Goal: Communication & Community: Answer question/provide support

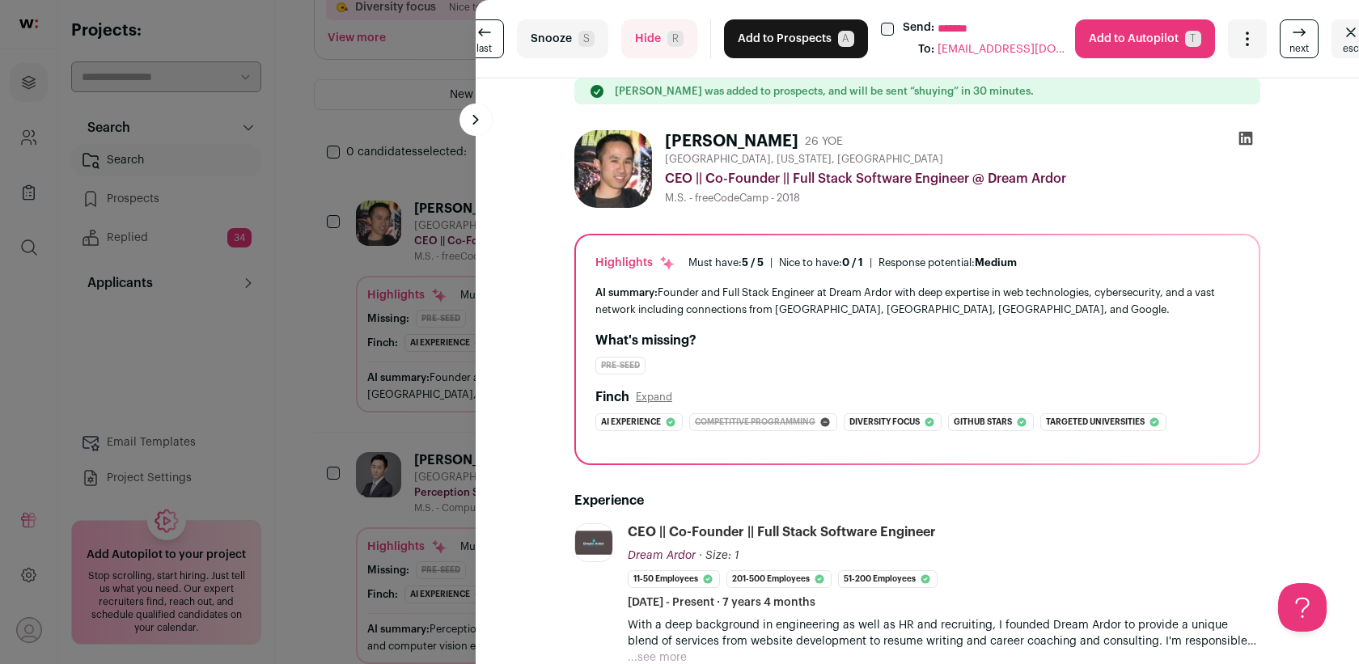
scroll to position [148, 0]
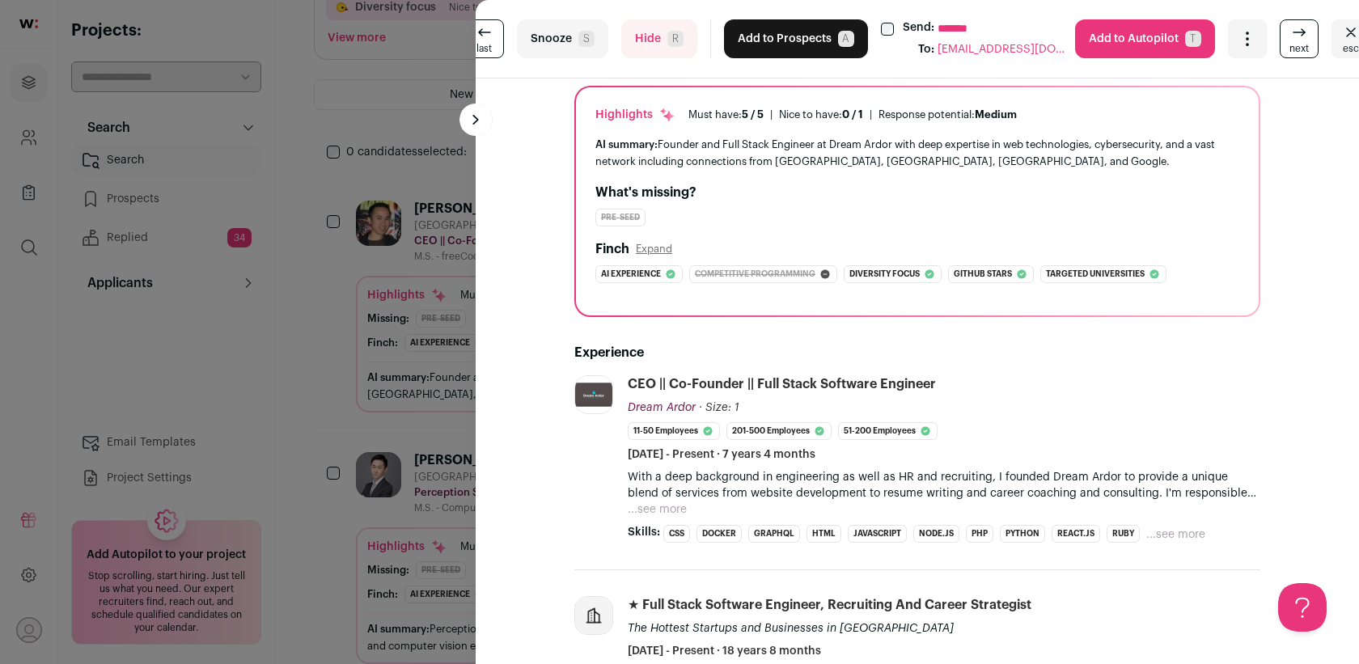
click at [401, 74] on div "**********" at bounding box center [679, 332] width 1359 height 664
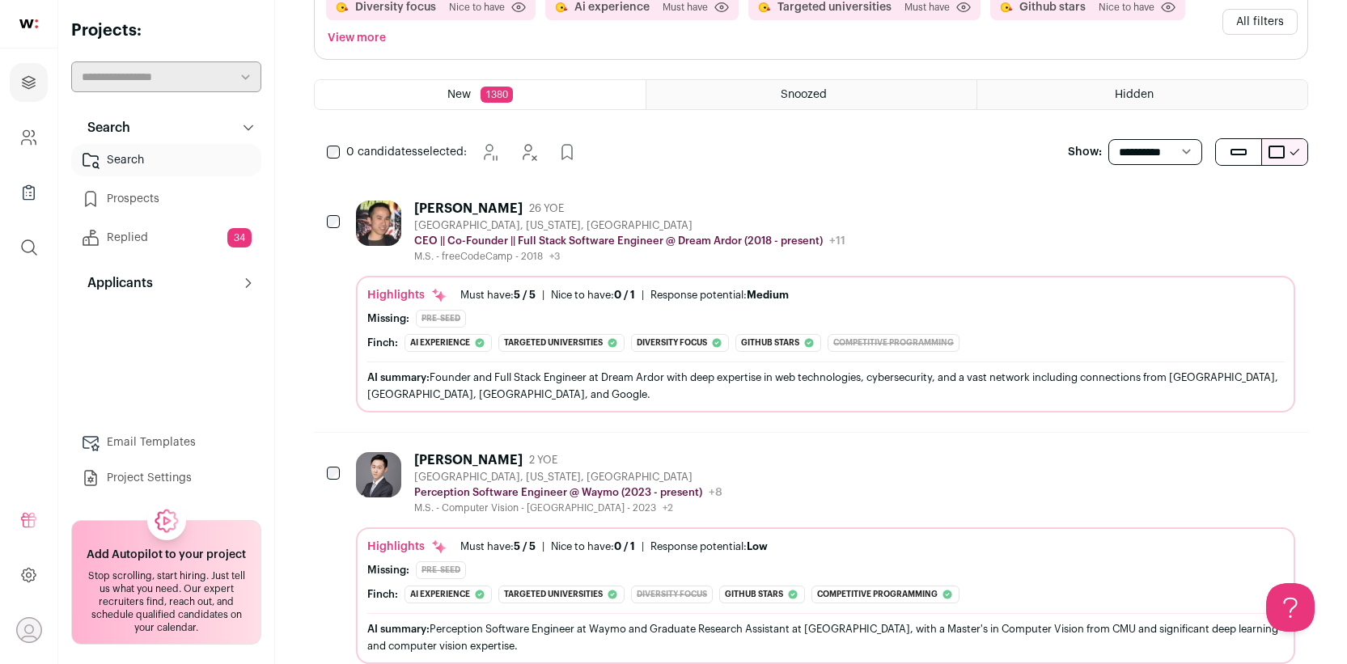
click at [146, 231] on link "Replied 34" at bounding box center [166, 238] width 190 height 32
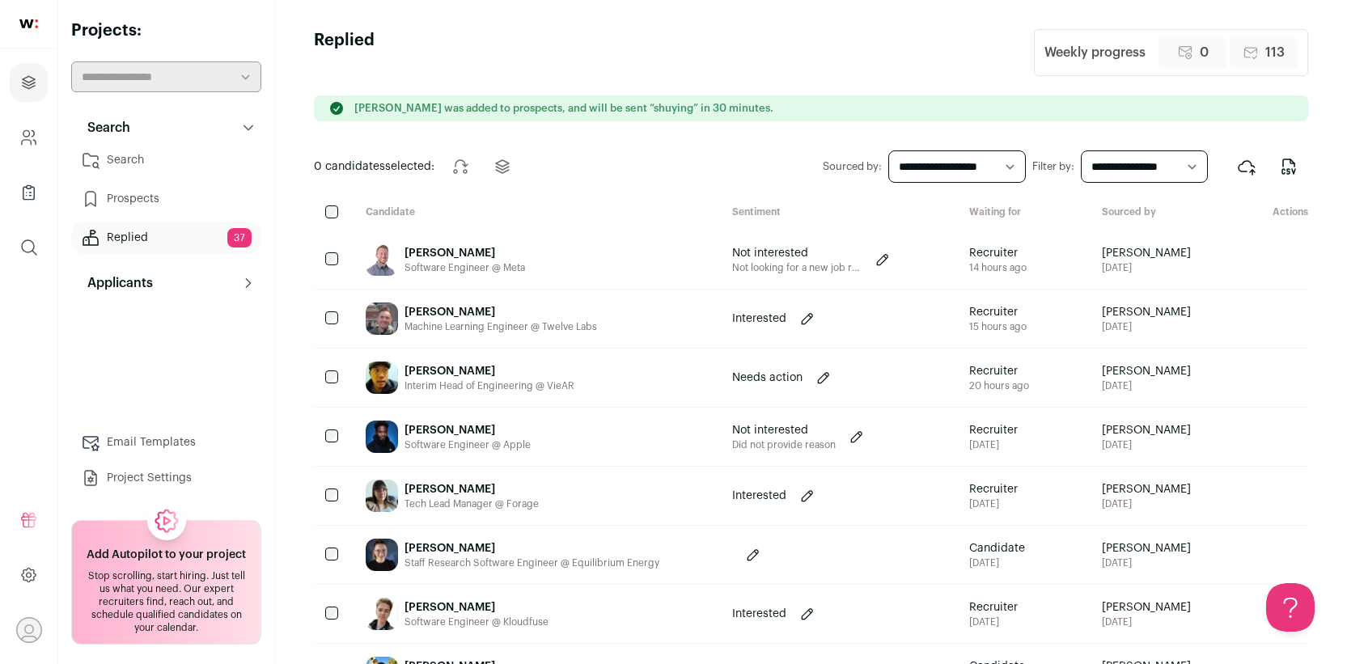
click at [563, 376] on div "[PERSON_NAME]" at bounding box center [490, 371] width 170 height 16
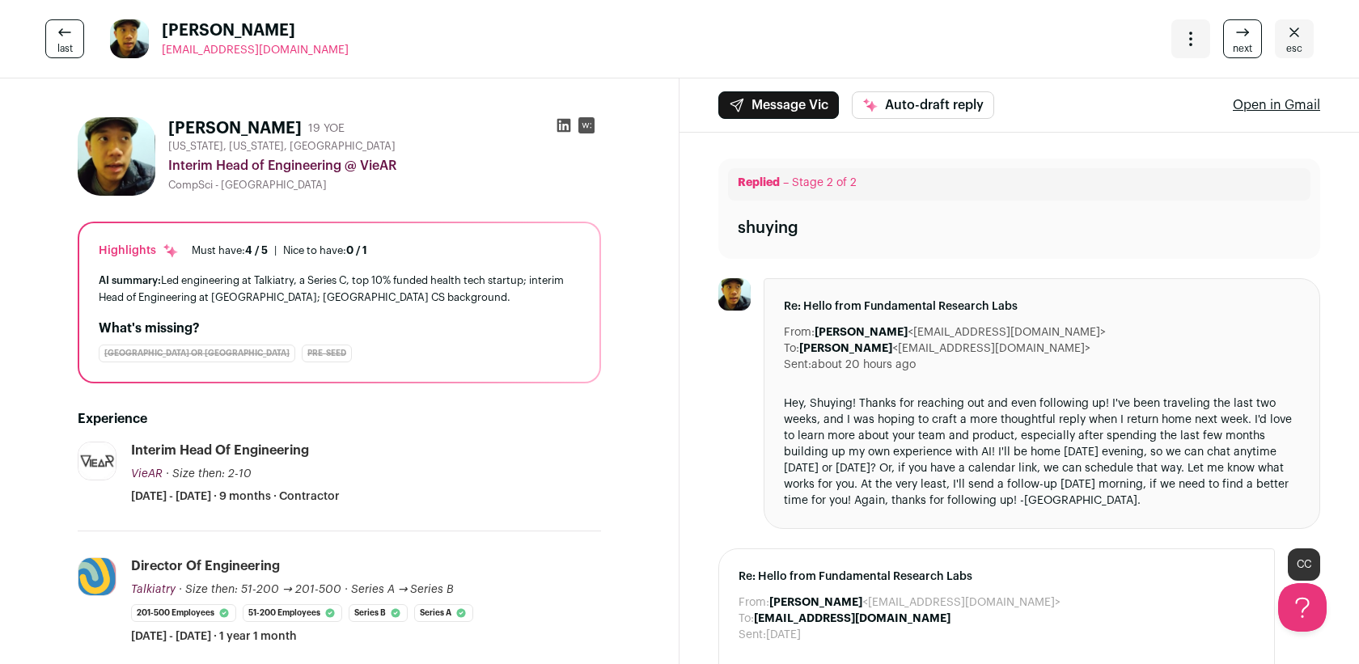
click at [557, 124] on icon at bounding box center [564, 126] width 14 height 14
click at [1294, 35] on link "esc" at bounding box center [1294, 38] width 39 height 39
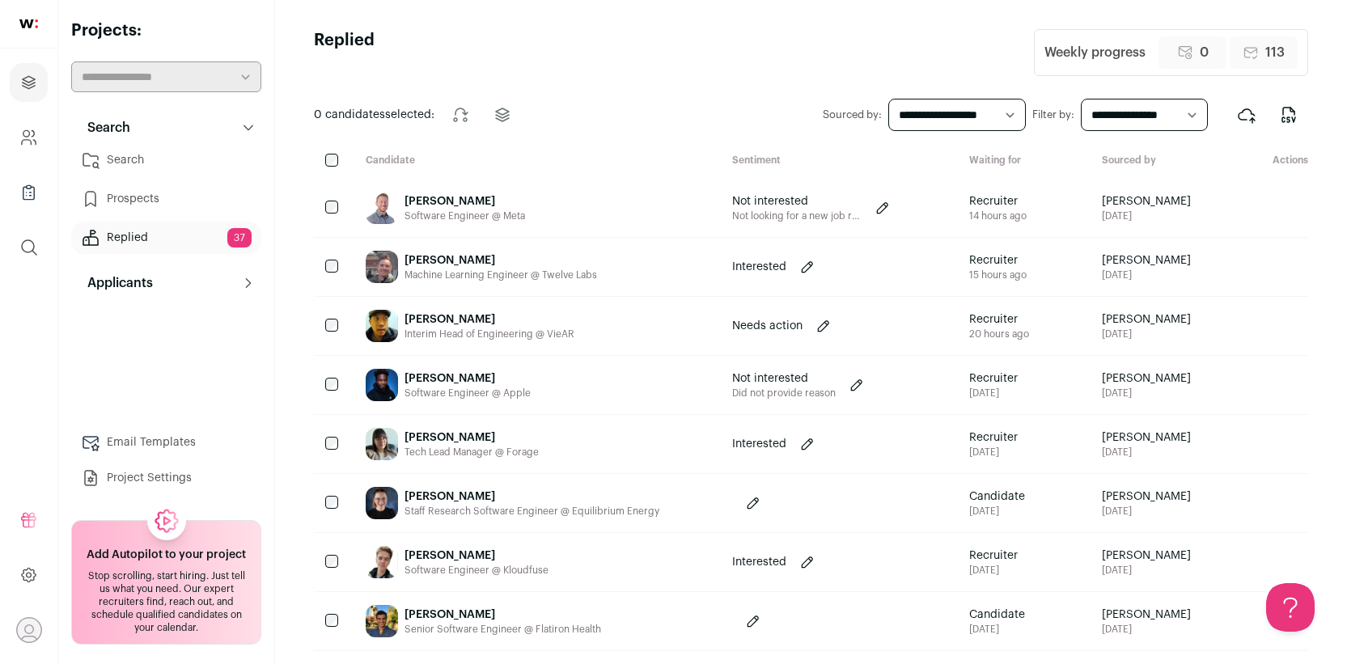
click at [483, 254] on div "[PERSON_NAME]" at bounding box center [501, 260] width 193 height 16
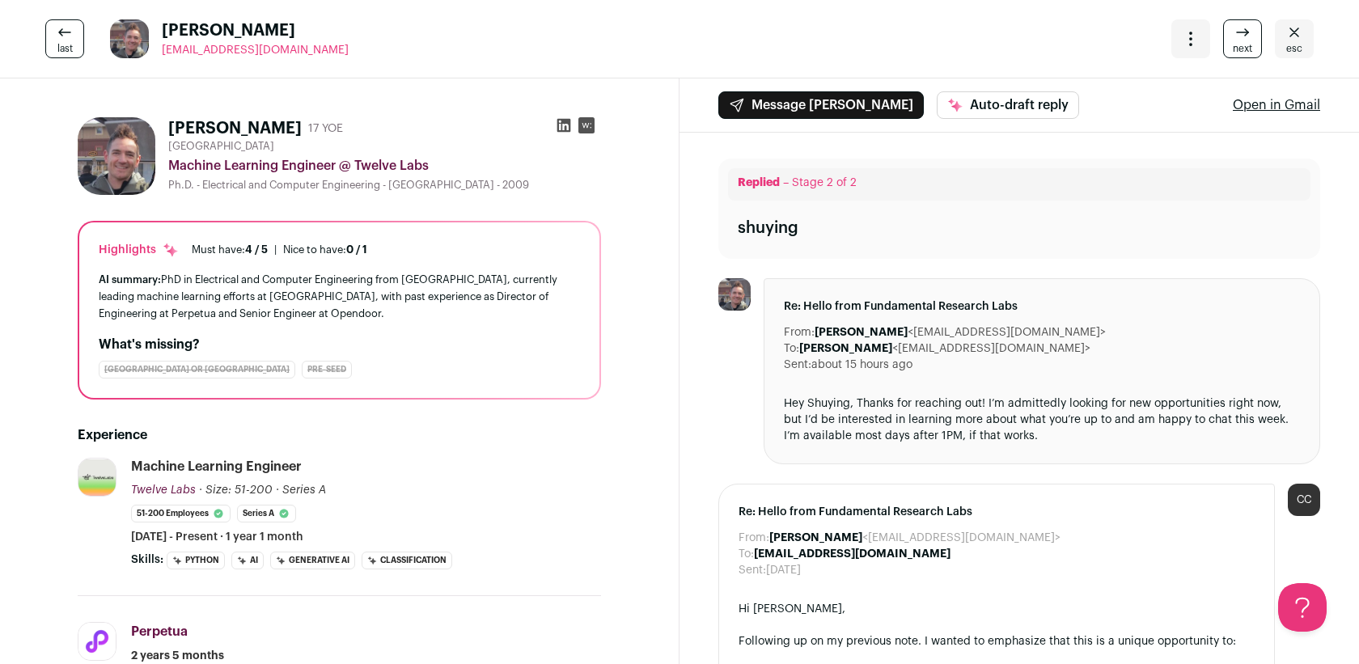
click at [556, 122] on icon at bounding box center [564, 125] width 16 height 16
